Goal: Transaction & Acquisition: Purchase product/service

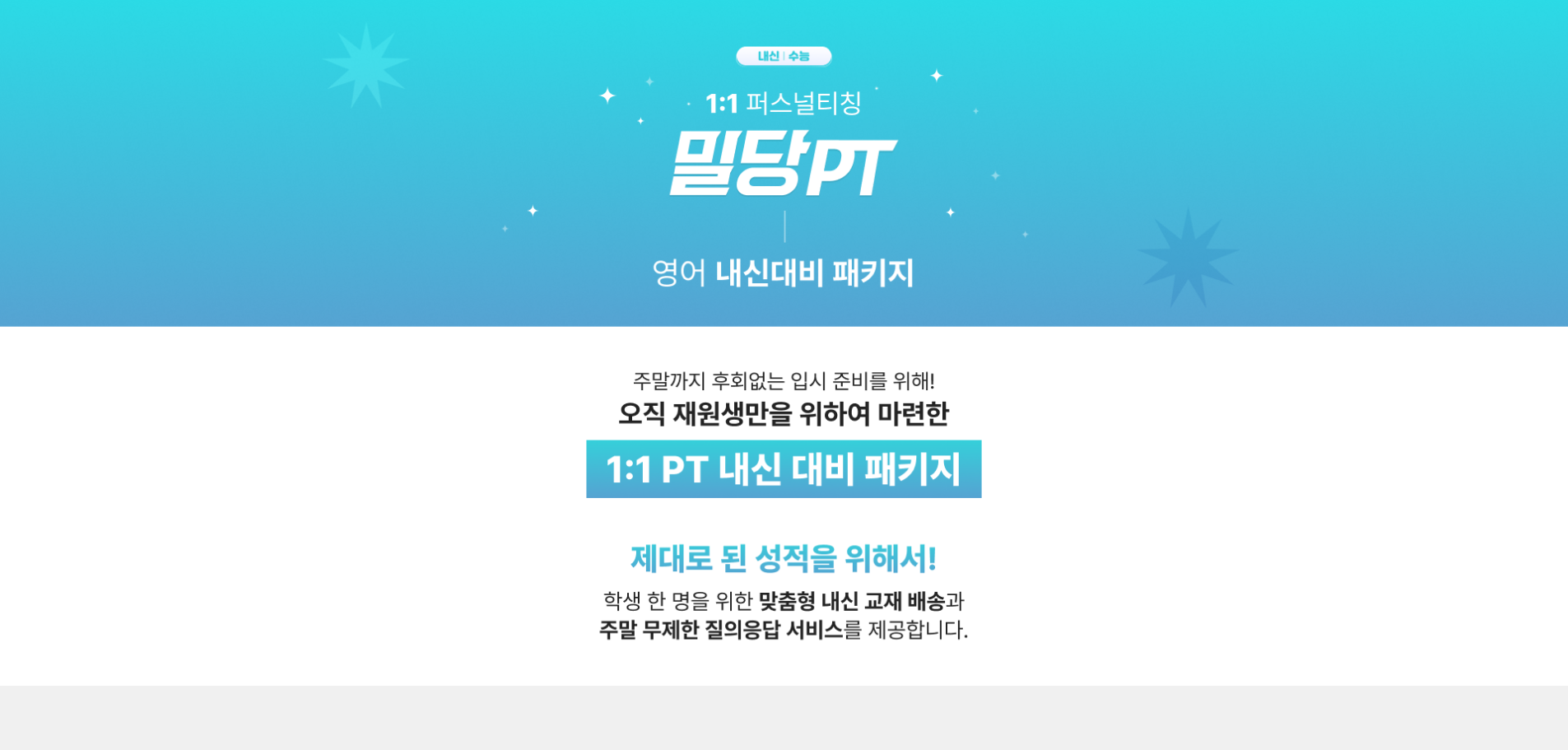
scroll to position [577, 0]
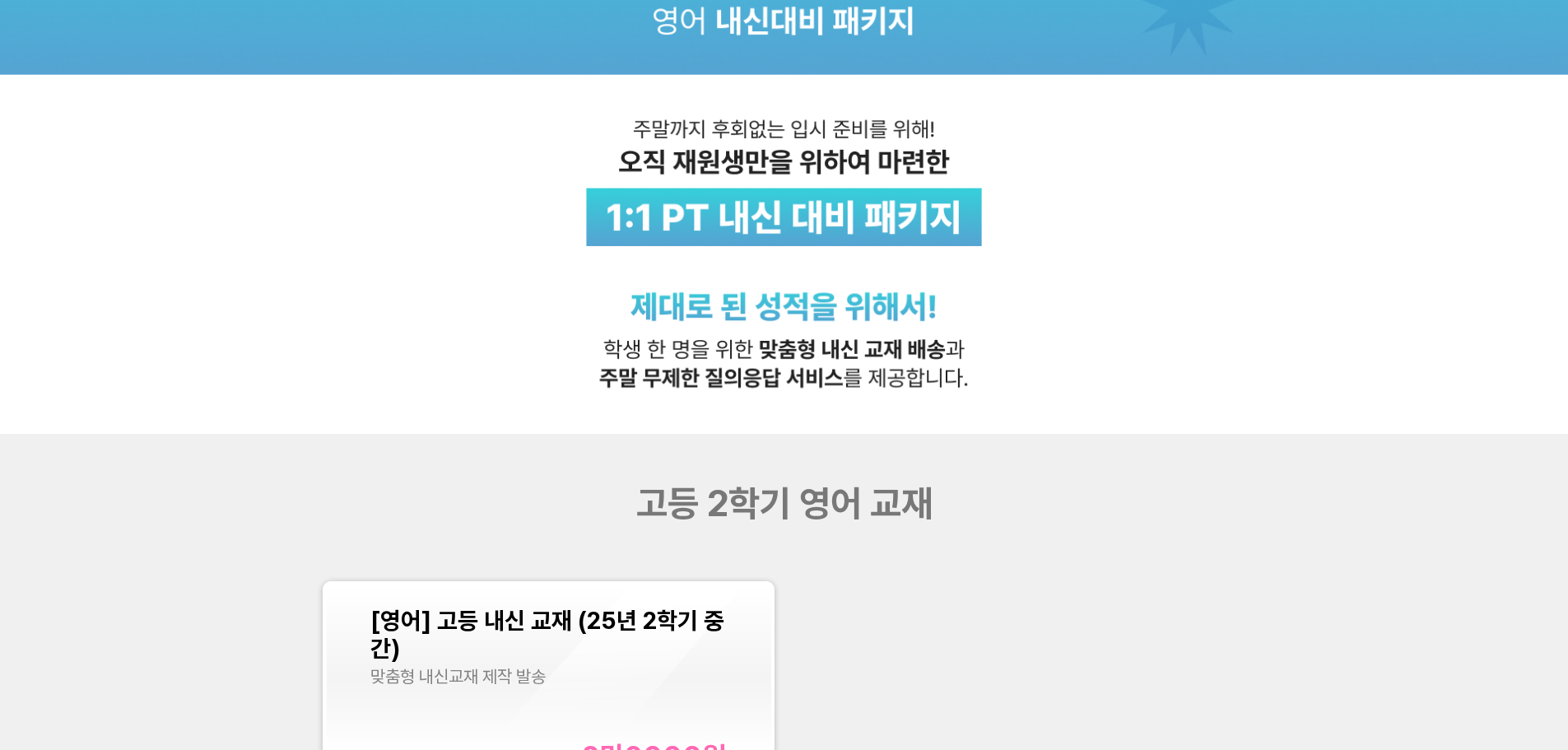
scroll to position [494, 0]
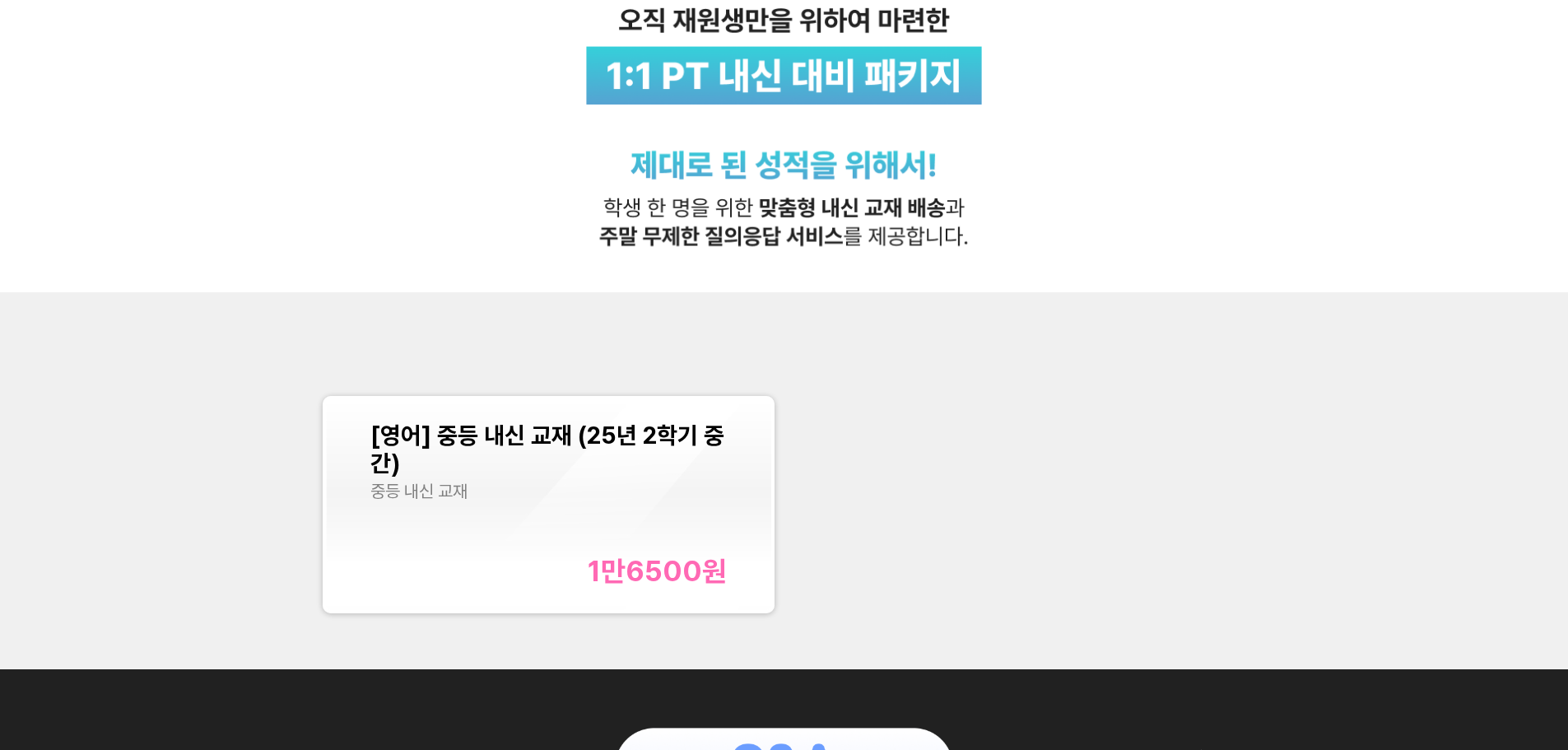
scroll to position [577, 0]
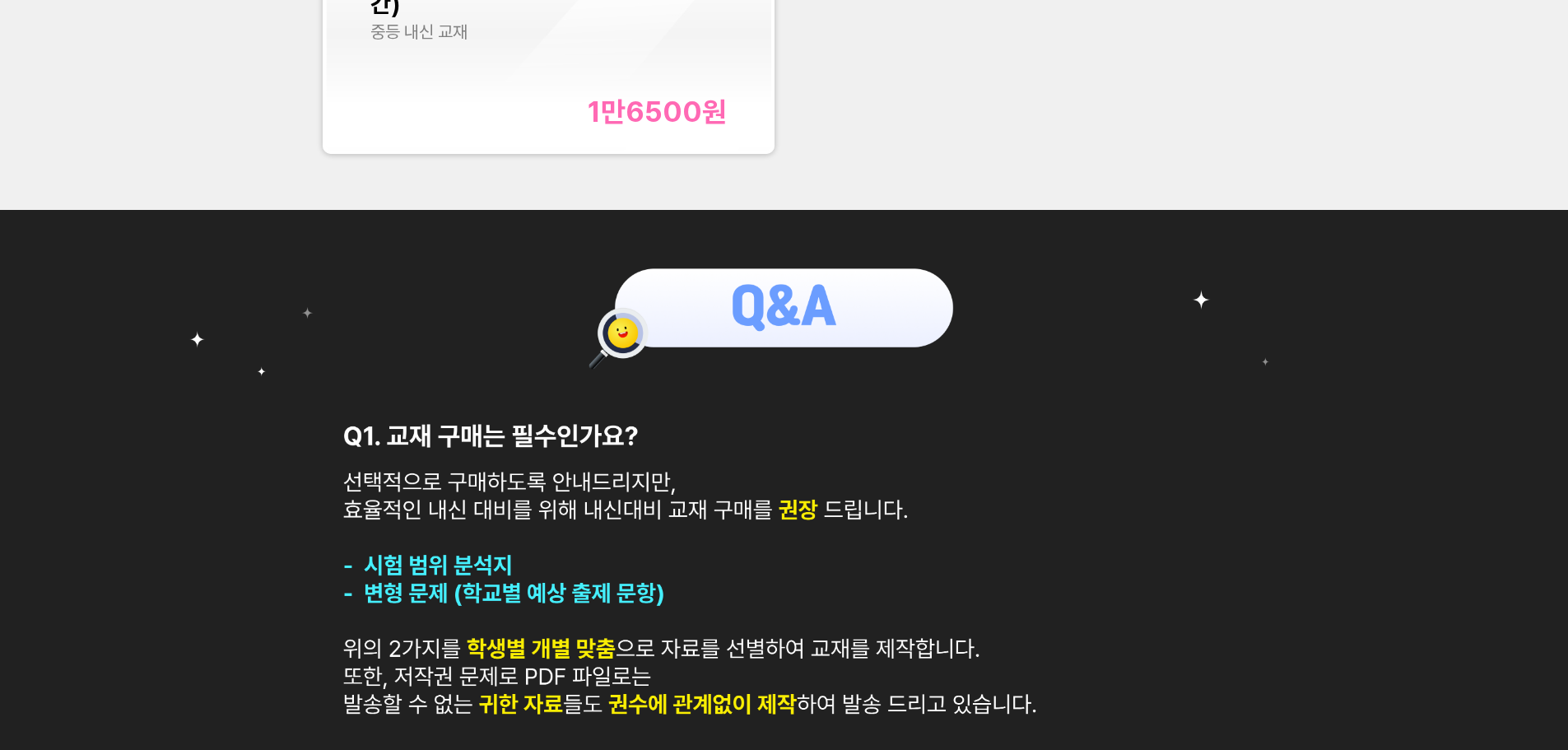
scroll to position [823, 0]
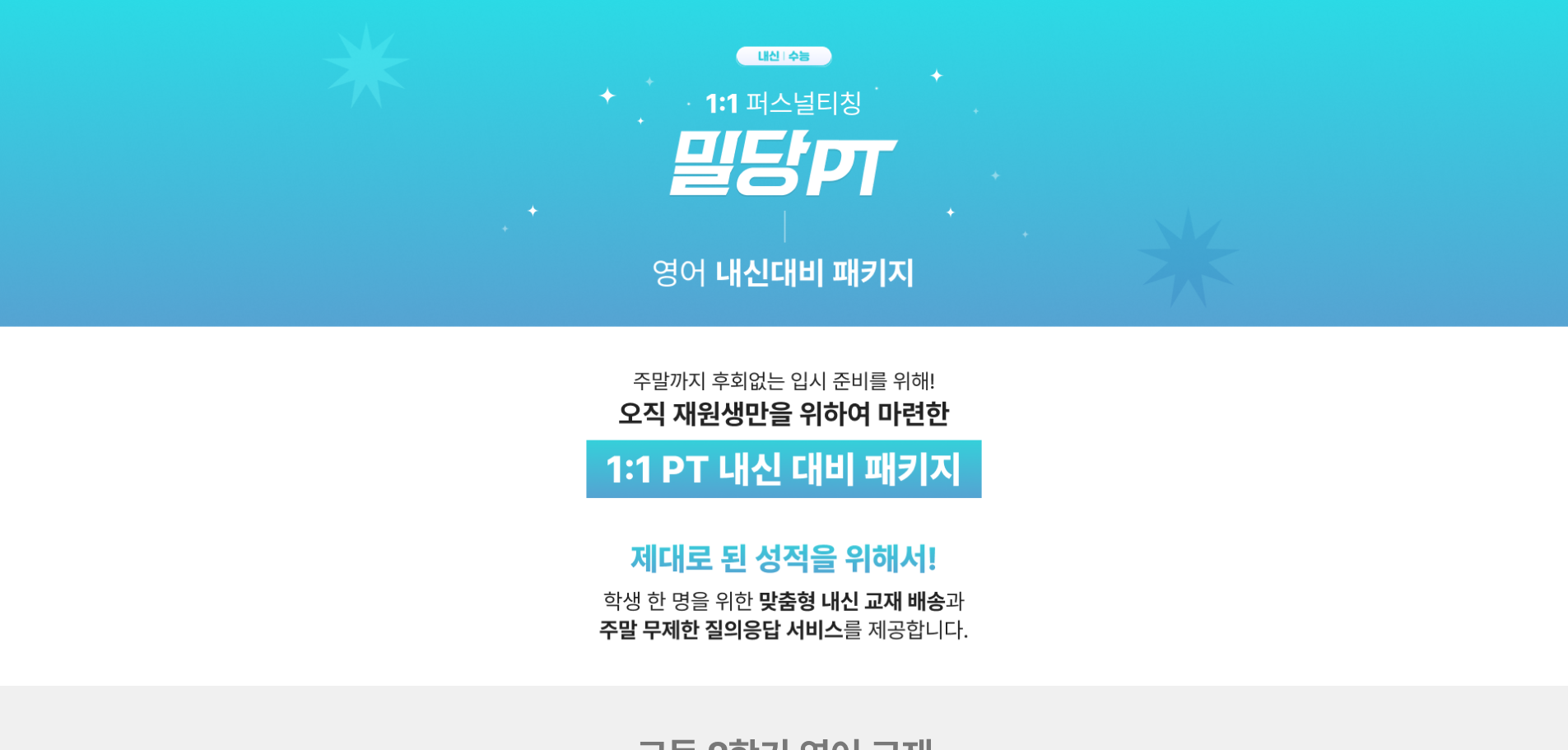
scroll to position [659, 0]
